Goal: Task Accomplishment & Management: Use online tool/utility

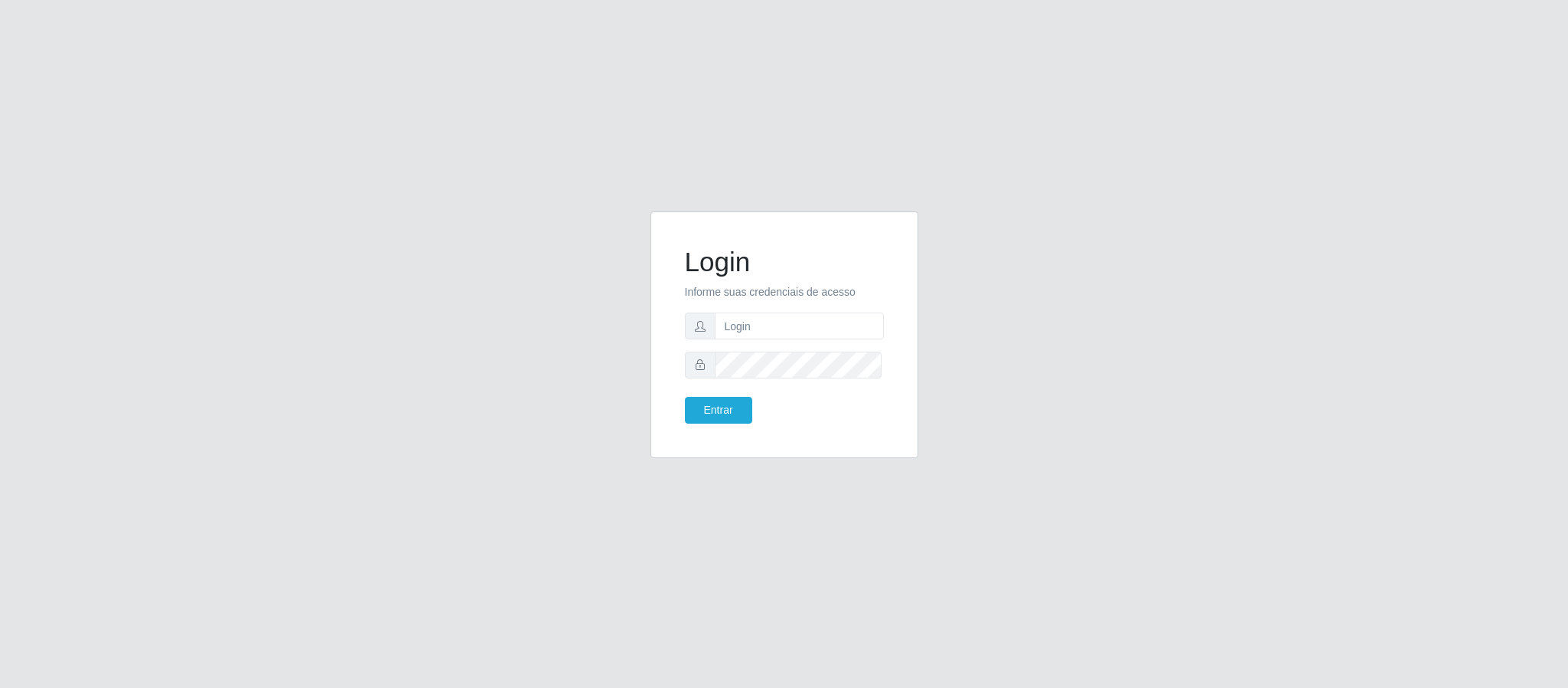
click at [761, 316] on input "text" at bounding box center [799, 326] width 169 height 27
type input "[PERSON_NAME].[PERSON_NAME]@queirozatacadao"
click at [685, 397] on button "Entrar" at bounding box center [719, 410] width 68 height 27
click at [705, 401] on button "Entrar" at bounding box center [719, 410] width 68 height 27
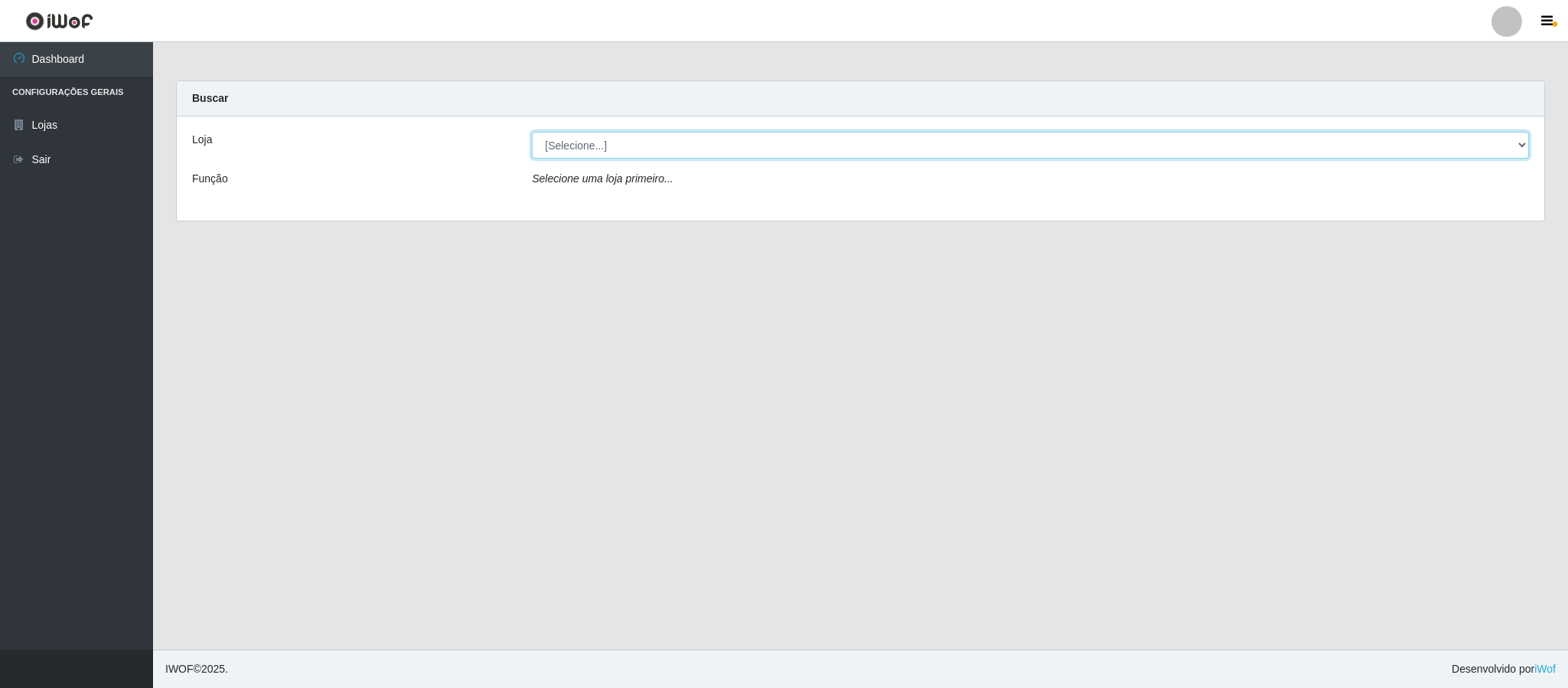
click at [1513, 150] on select "[Selecione...] Queiroz Atacadão - Coophab" at bounding box center [1031, 145] width 998 height 27
click at [1511, 143] on select "[Selecione...] Queiroz Atacadão - Coophab" at bounding box center [1031, 145] width 998 height 27
select select "463"
click at [532, 131] on select "[Selecione...] Queiroz Atacadão - Coophab" at bounding box center [1031, 145] width 998 height 27
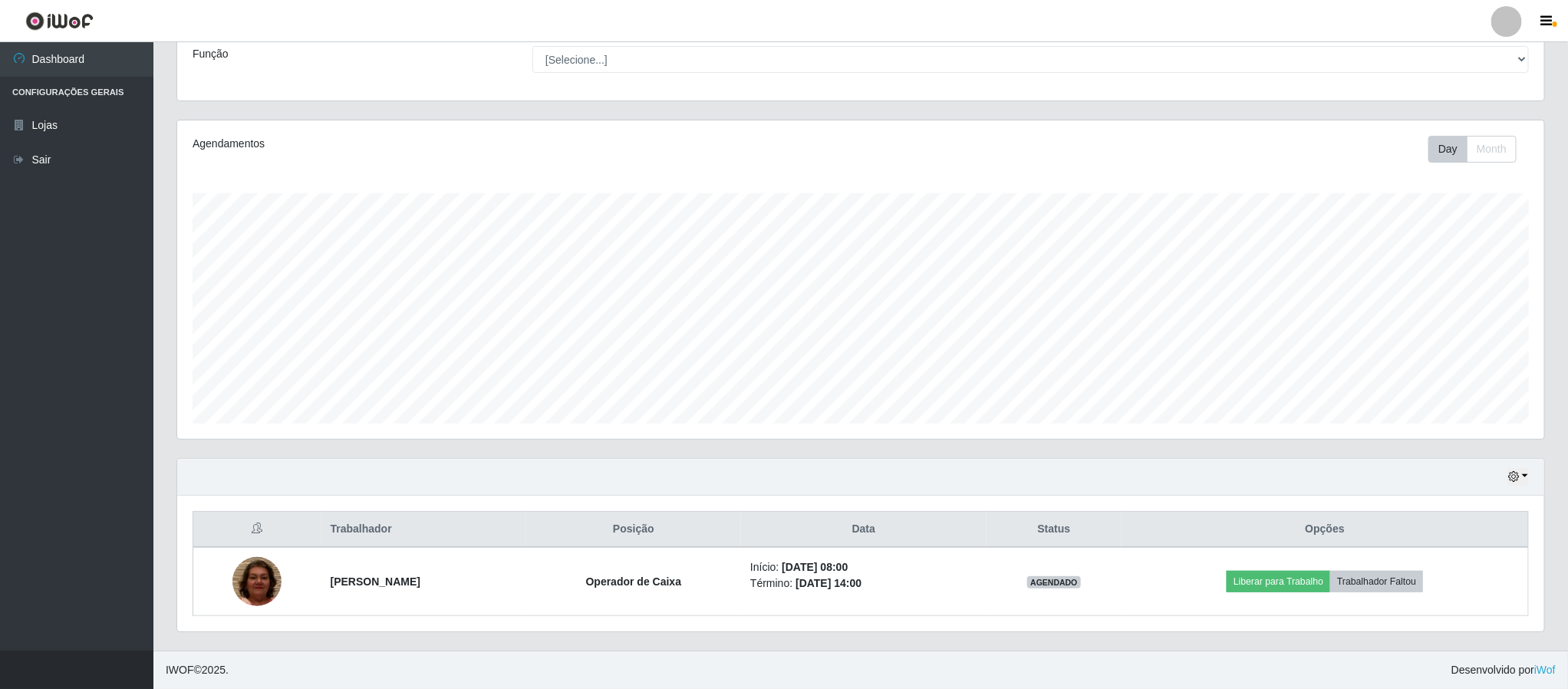
scroll to position [129, 0]
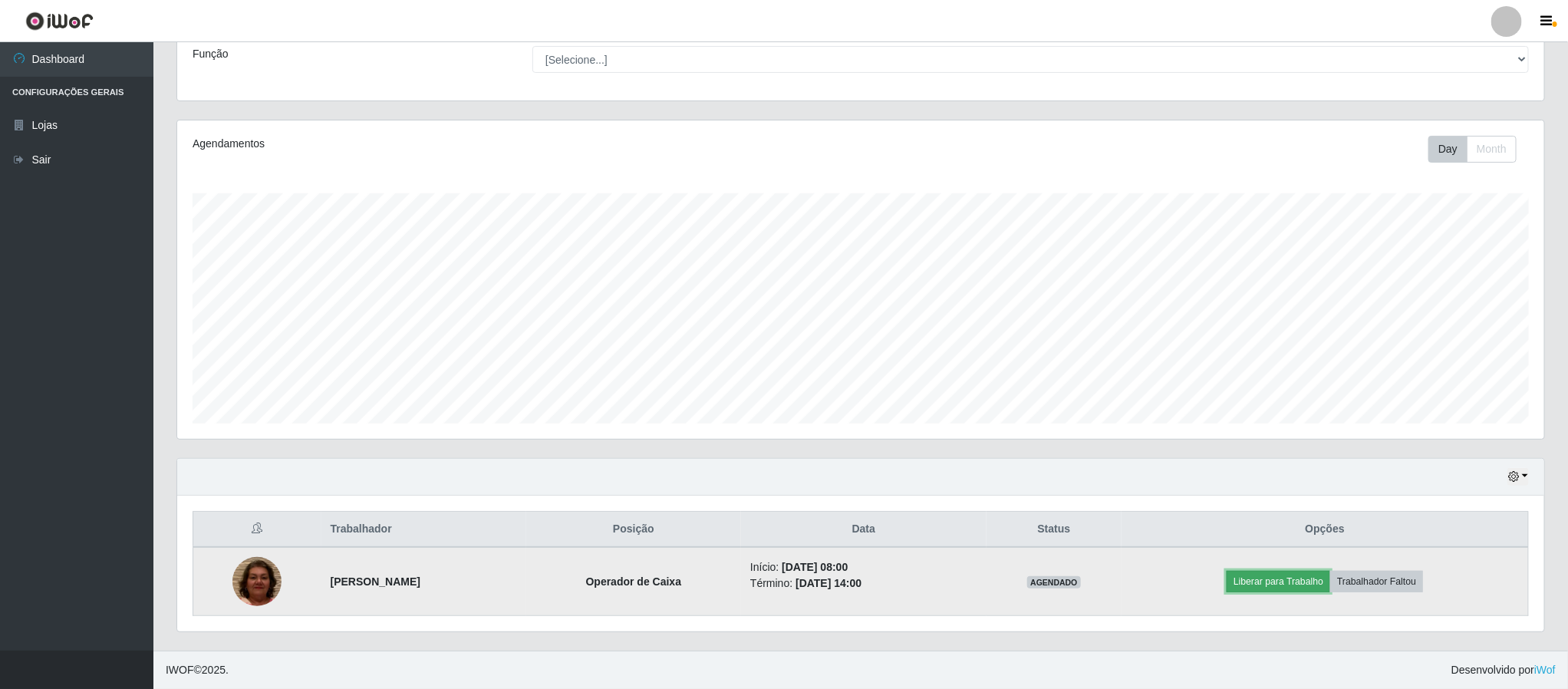
click at [1264, 585] on button "Liberar para Trabalho" at bounding box center [1279, 581] width 103 height 21
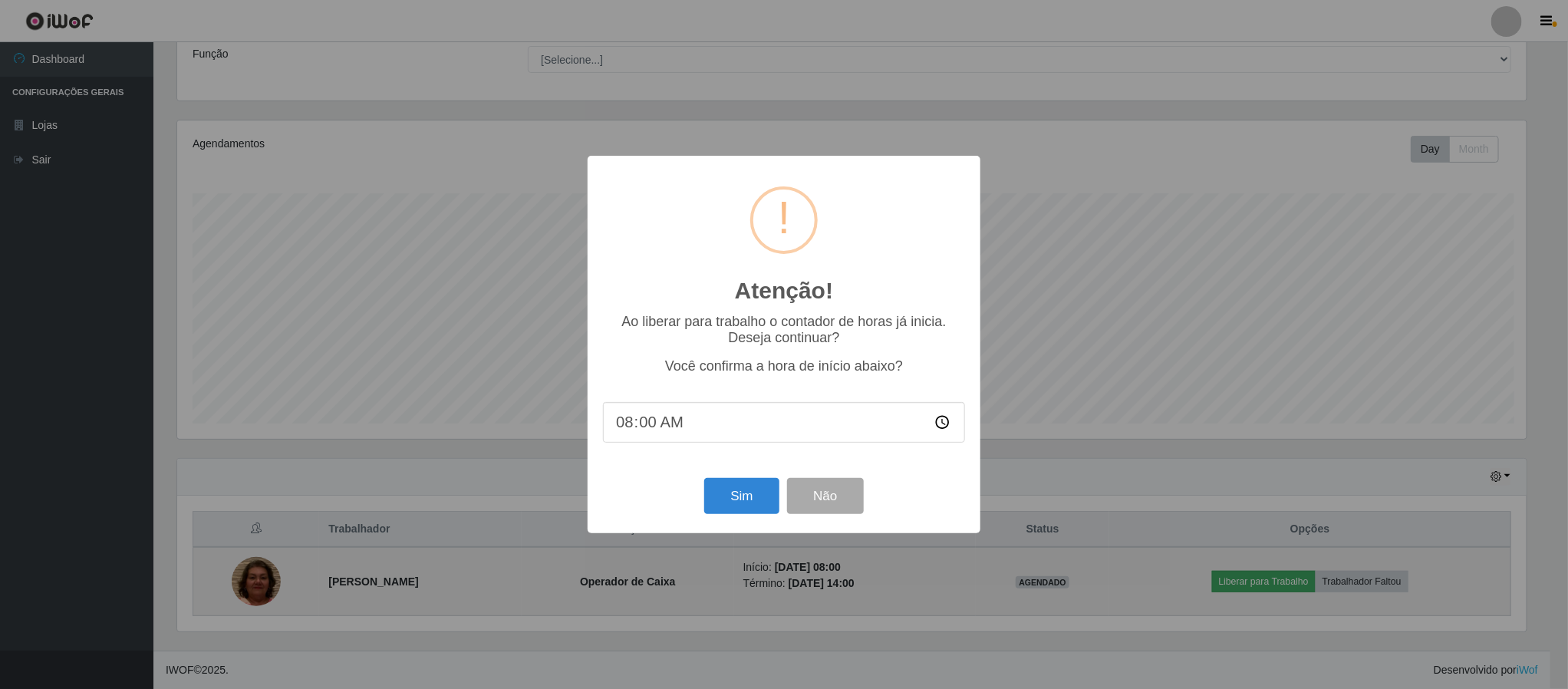
scroll to position [320, 1353]
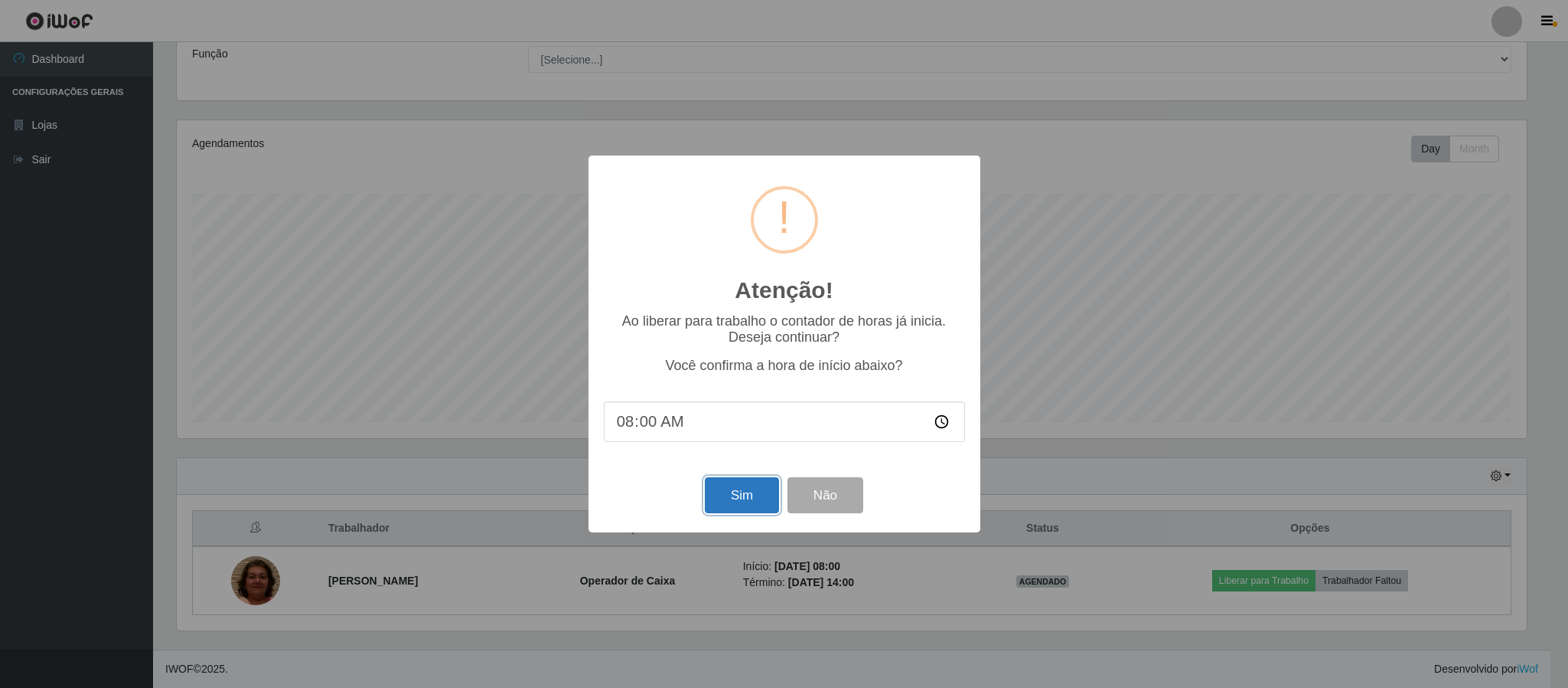
click at [763, 493] on button "Sim" at bounding box center [742, 495] width 74 height 36
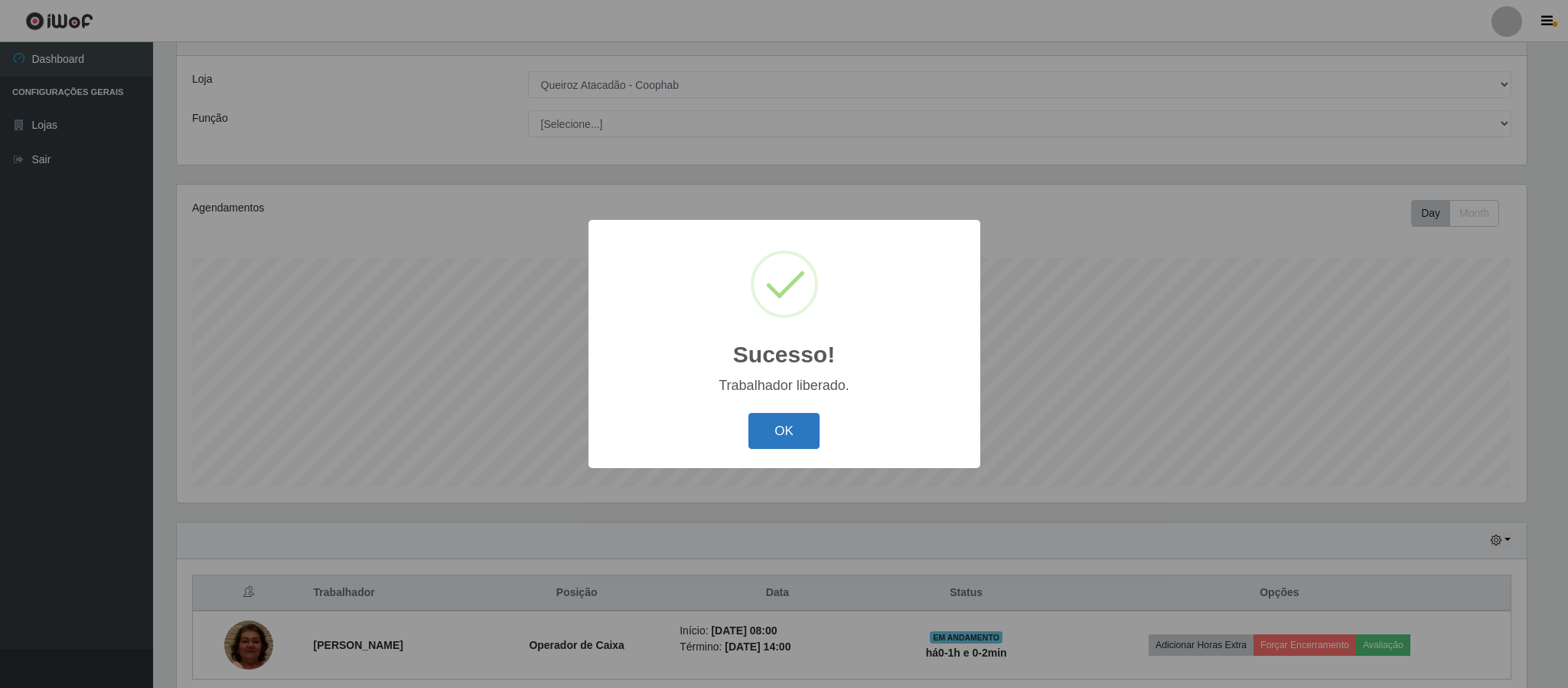
click at [817, 418] on button "OK" at bounding box center [784, 431] width 71 height 36
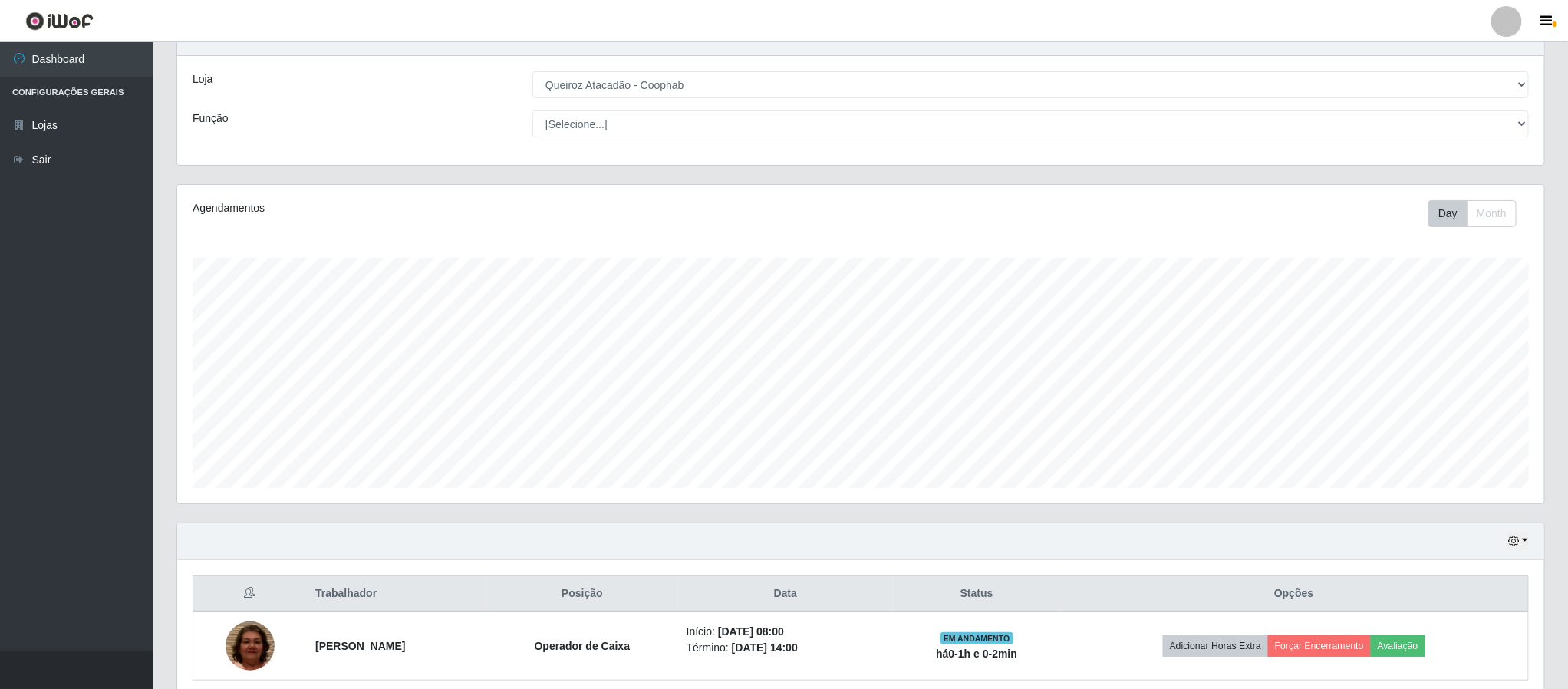
scroll to position [129, 0]
